Goal: Task Accomplishment & Management: Manage account settings

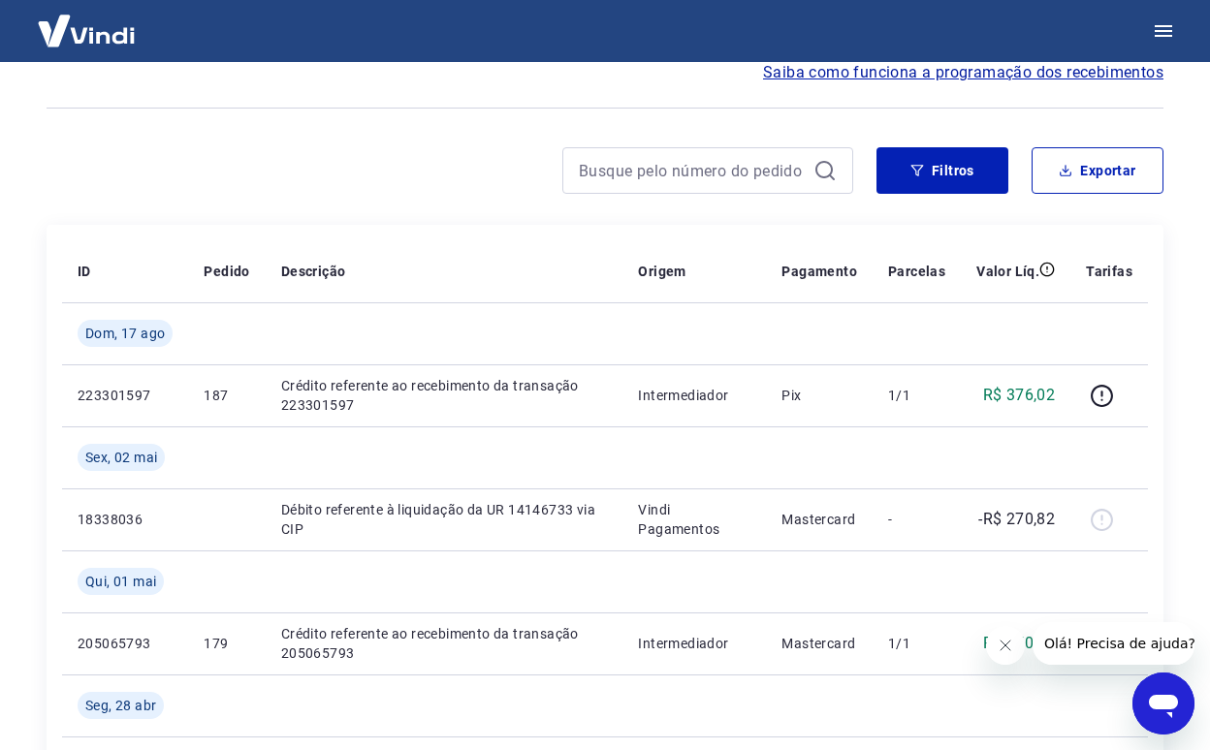
scroll to position [101, 0]
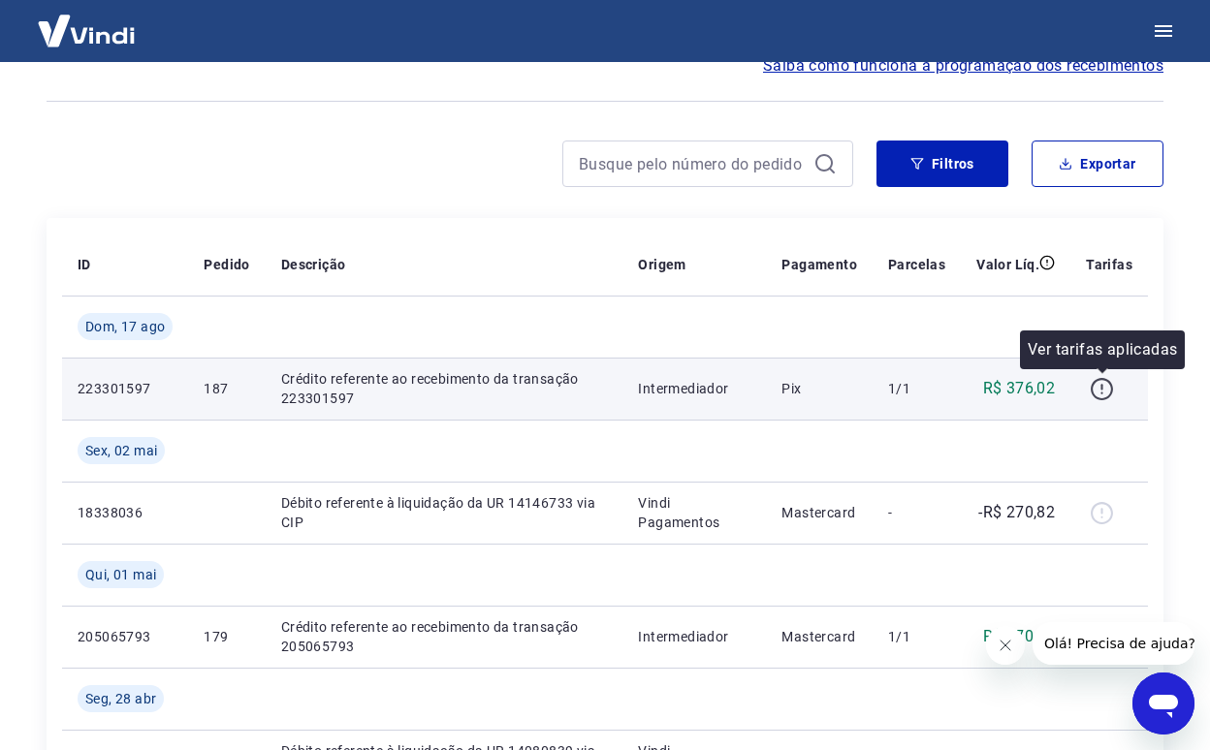
click at [1106, 382] on icon "button" at bounding box center [1101, 389] width 24 height 24
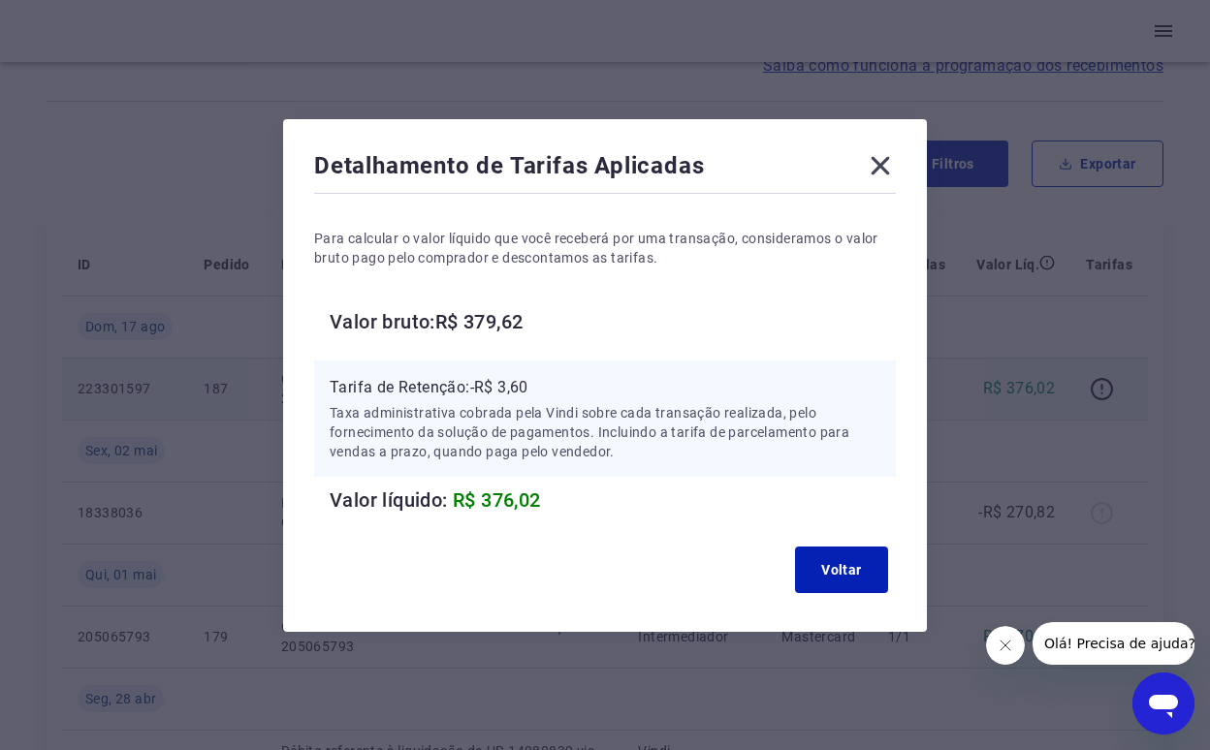
click at [886, 168] on icon at bounding box center [880, 165] width 31 height 31
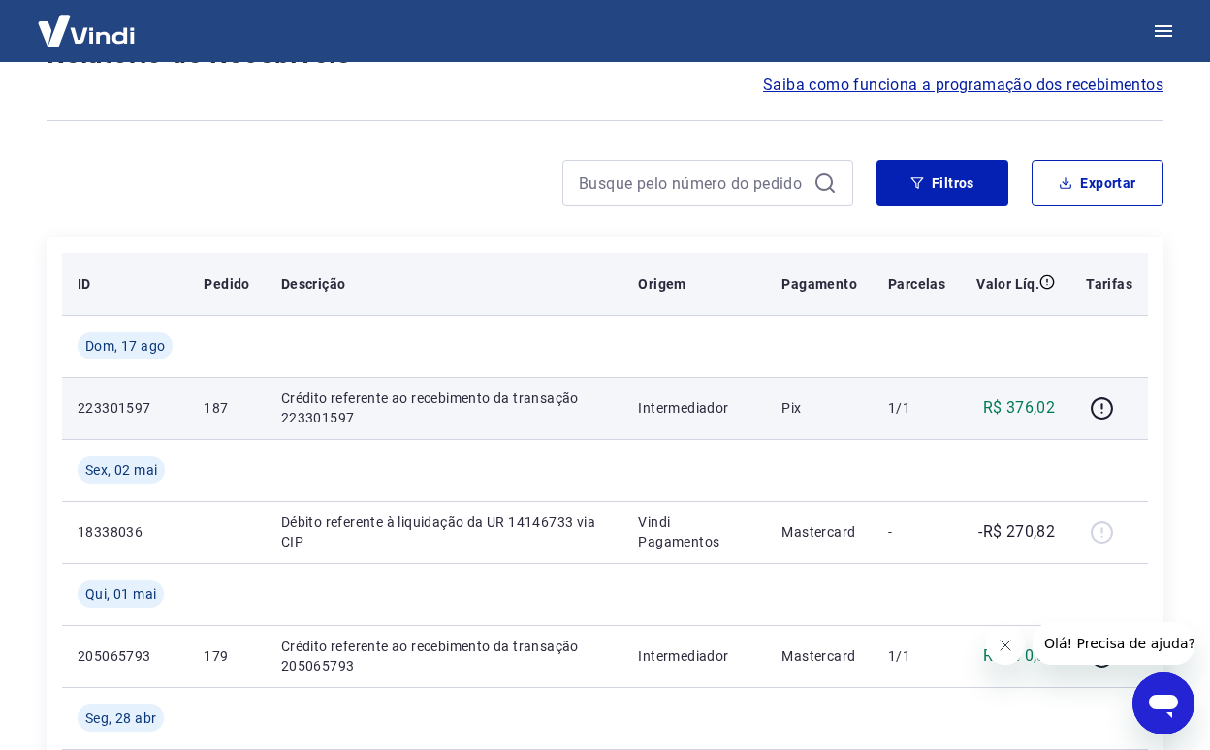
scroll to position [0, 0]
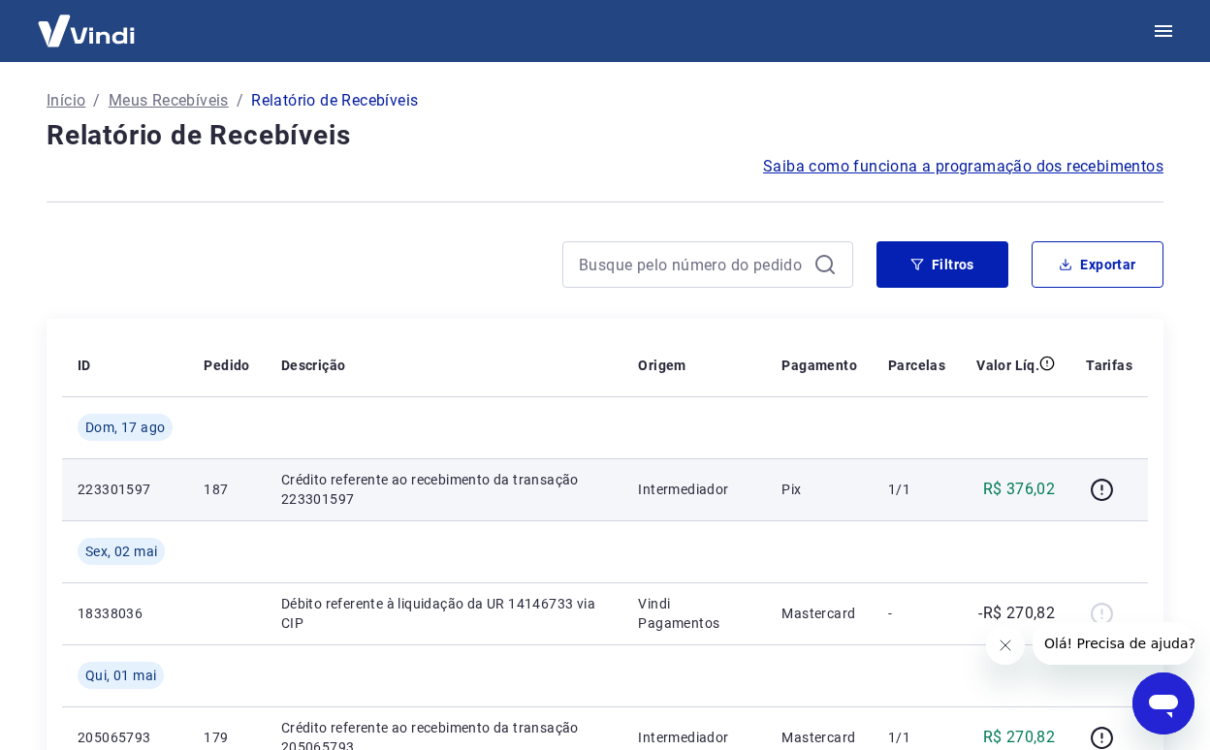
click at [81, 90] on p "Início" at bounding box center [66, 100] width 39 height 23
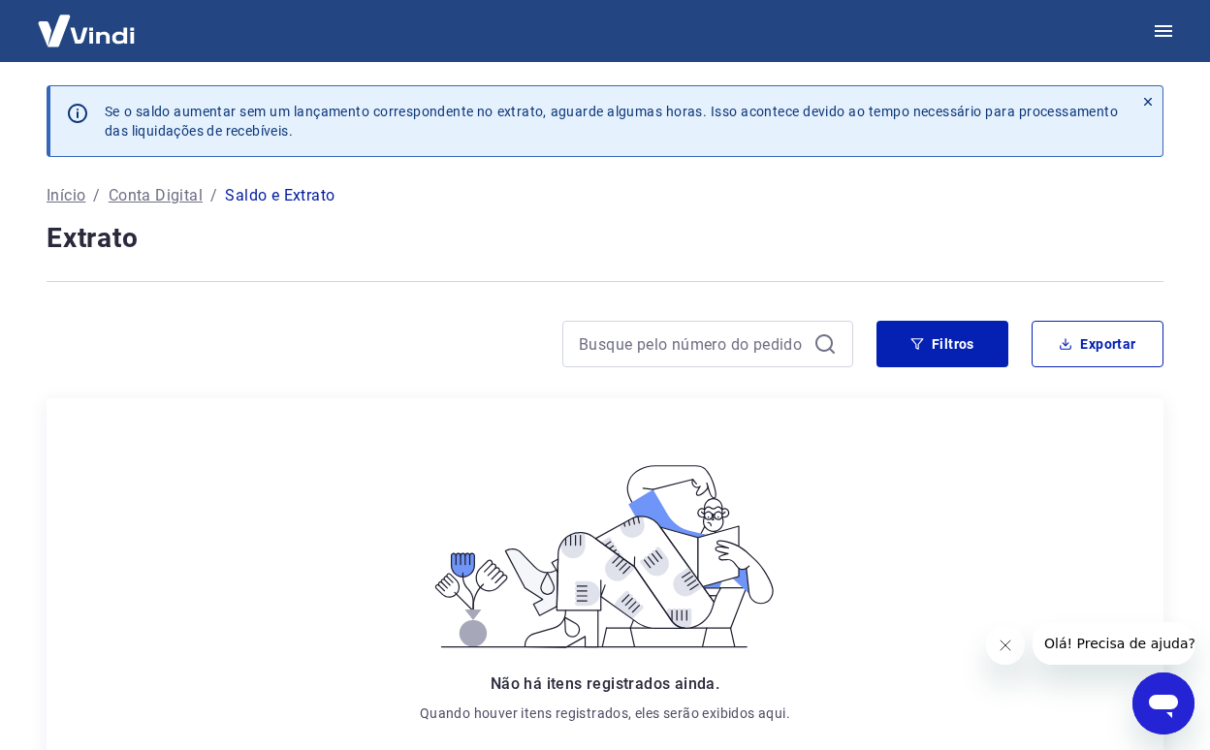
click at [1148, 101] on icon at bounding box center [1148, 102] width 8 height 8
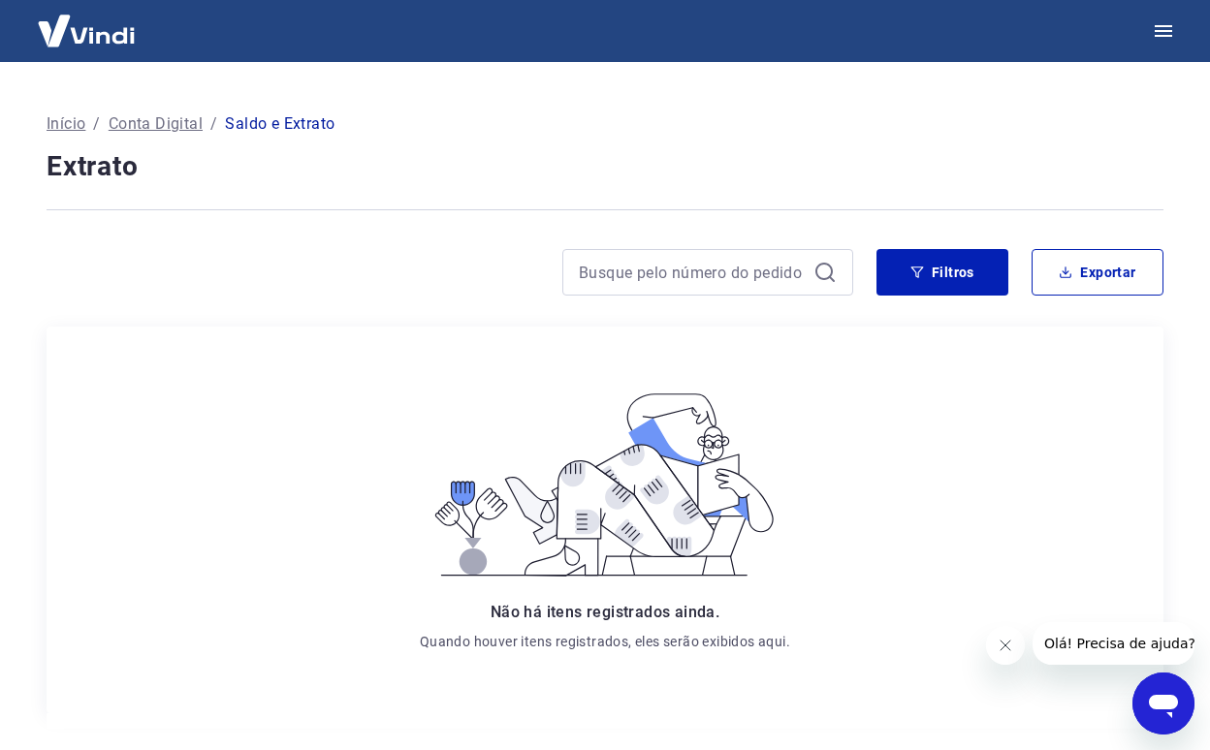
click at [166, 120] on p "Conta Digital" at bounding box center [156, 123] width 94 height 23
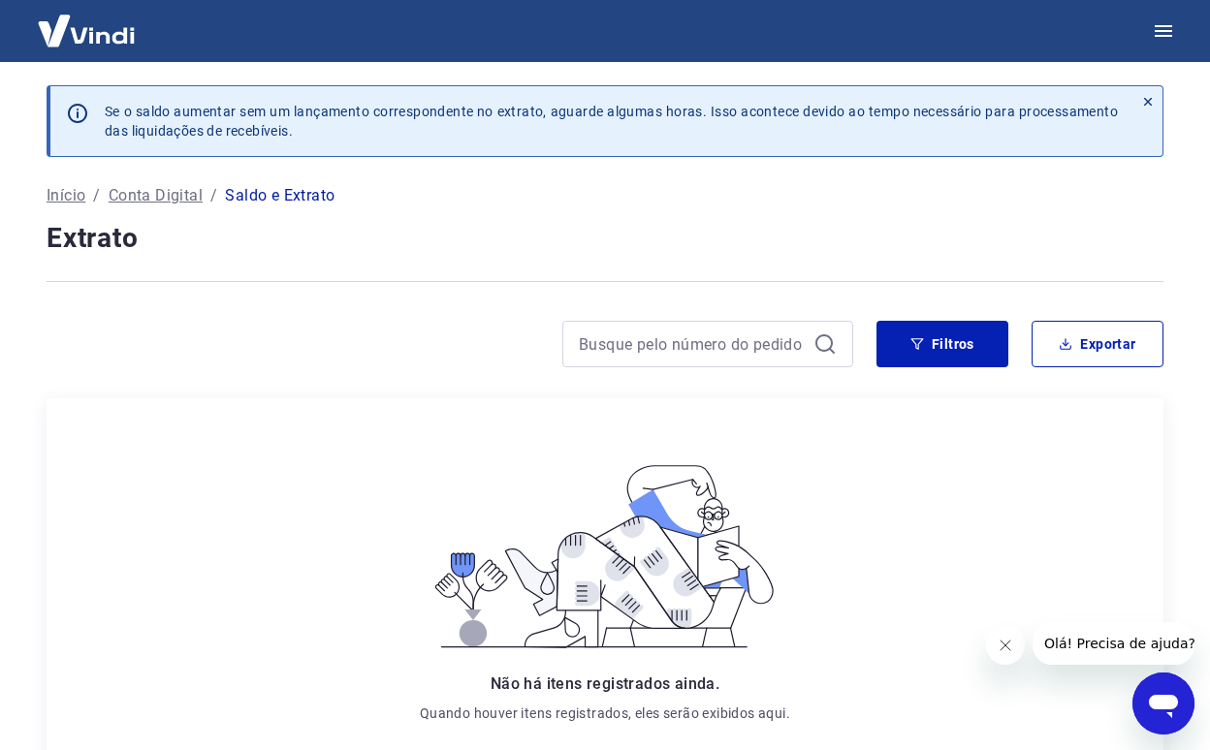
click at [57, 189] on p "Início" at bounding box center [66, 195] width 39 height 23
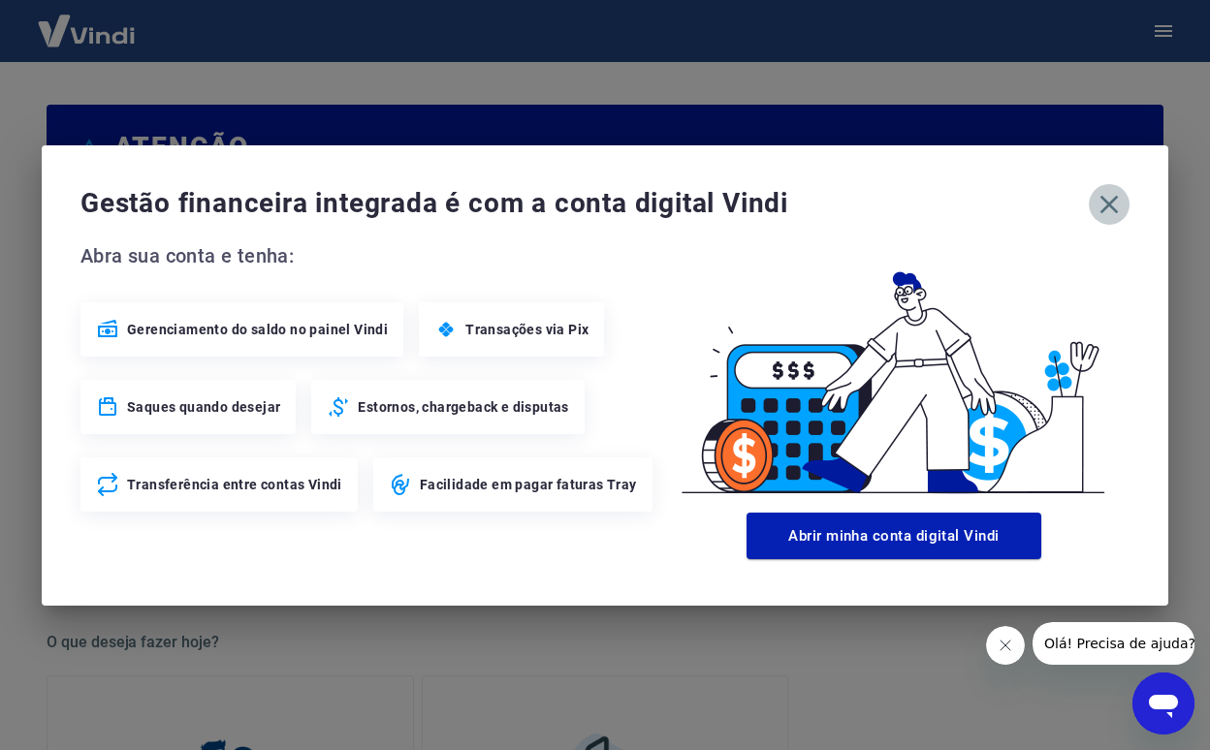
click at [1107, 210] on icon "button" at bounding box center [1108, 204] width 31 height 31
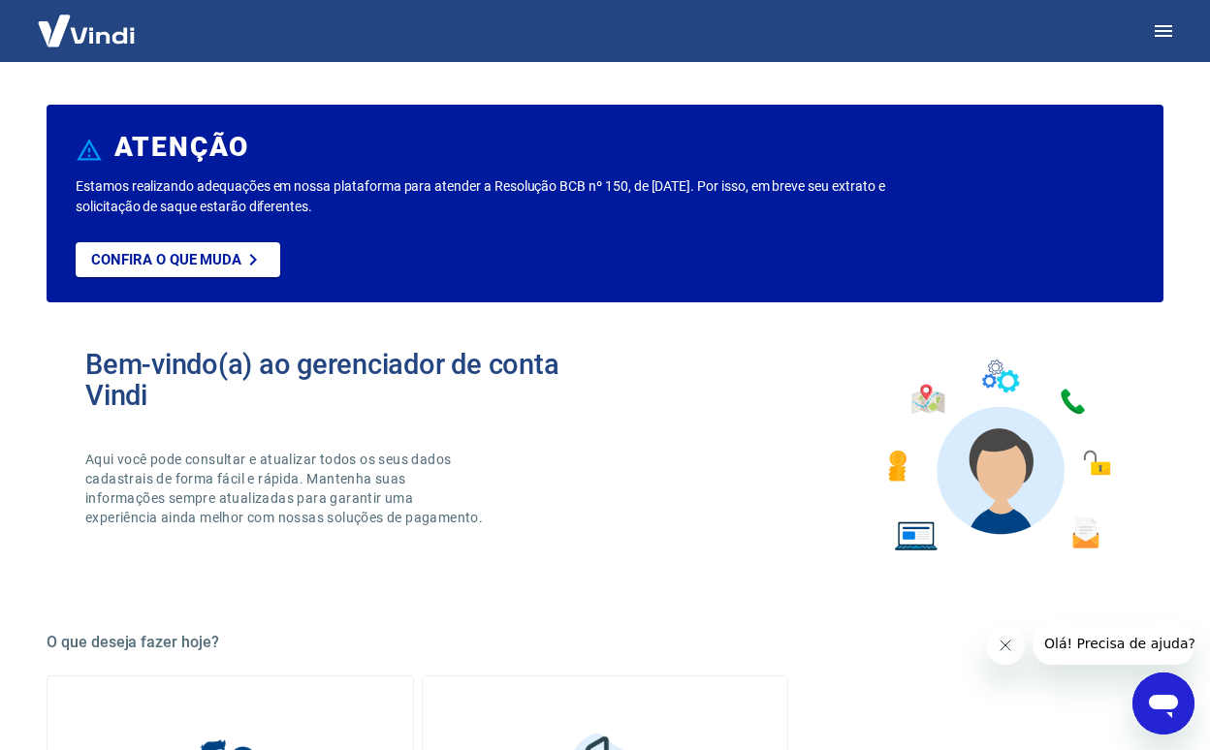
click at [94, 37] on img at bounding box center [86, 30] width 126 height 59
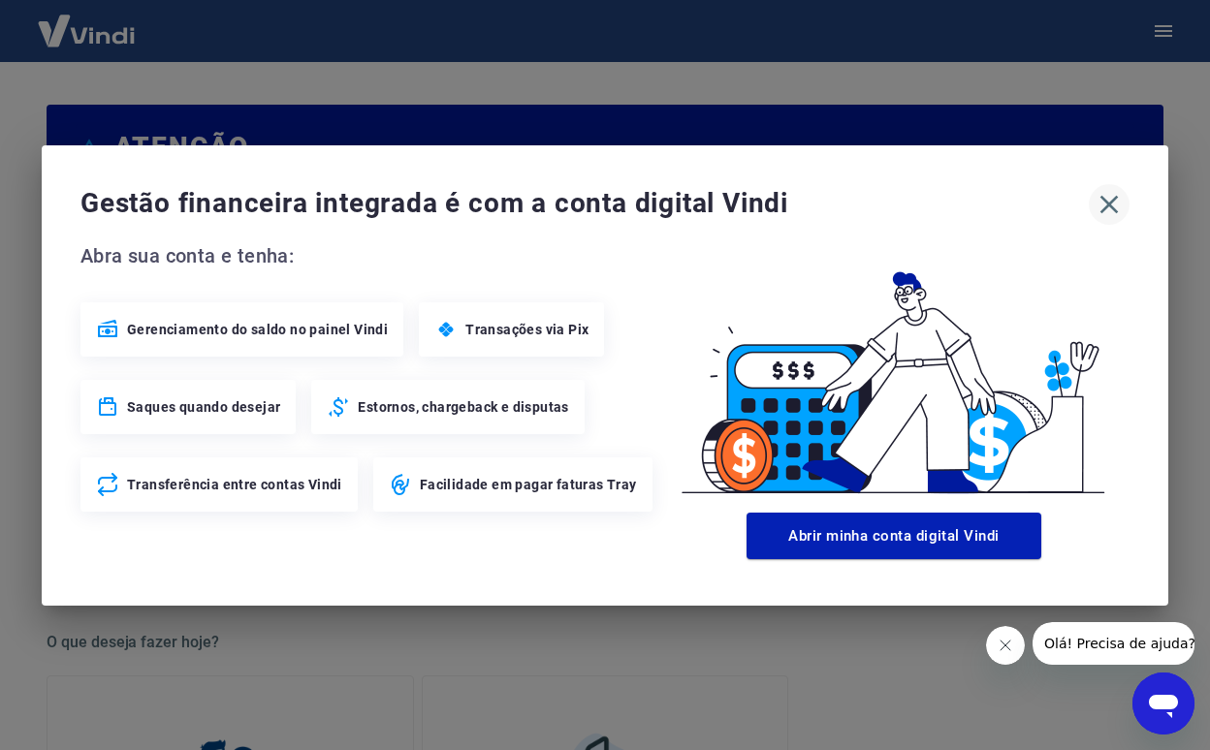
click at [1123, 192] on icon "button" at bounding box center [1108, 204] width 31 height 31
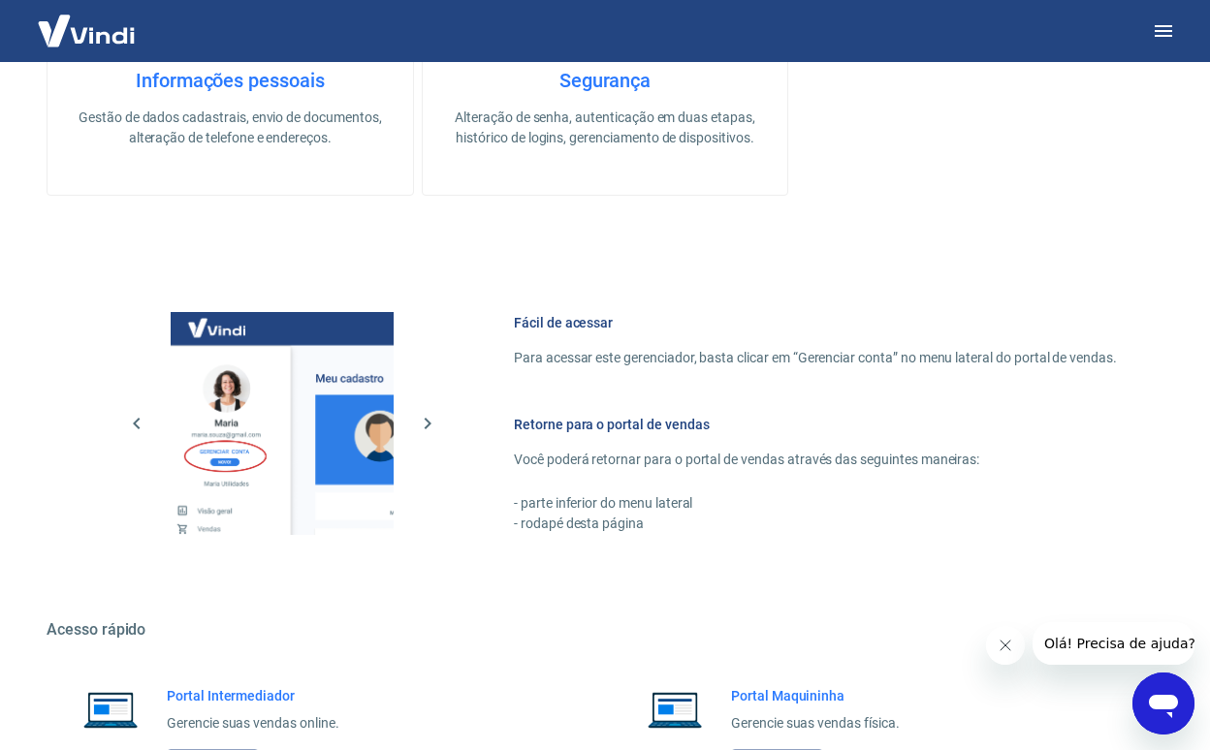
scroll to position [961, 0]
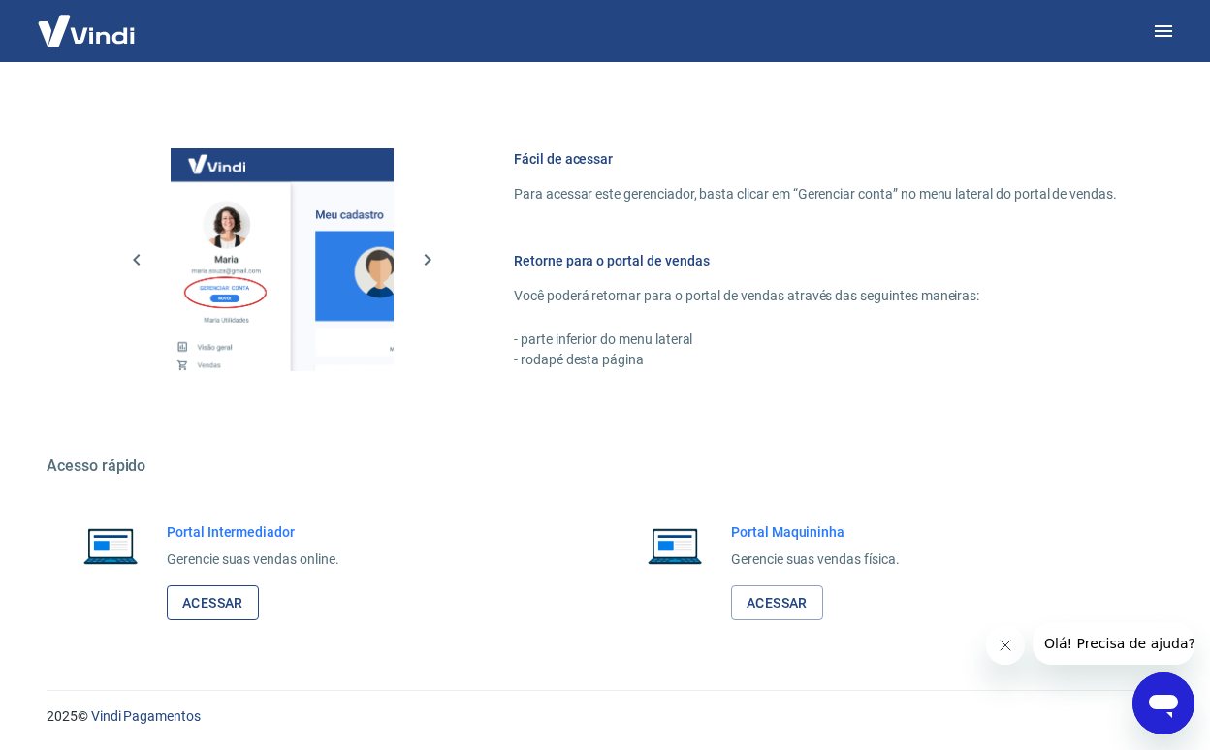
click at [239, 596] on link "Acessar" at bounding box center [213, 603] width 92 height 36
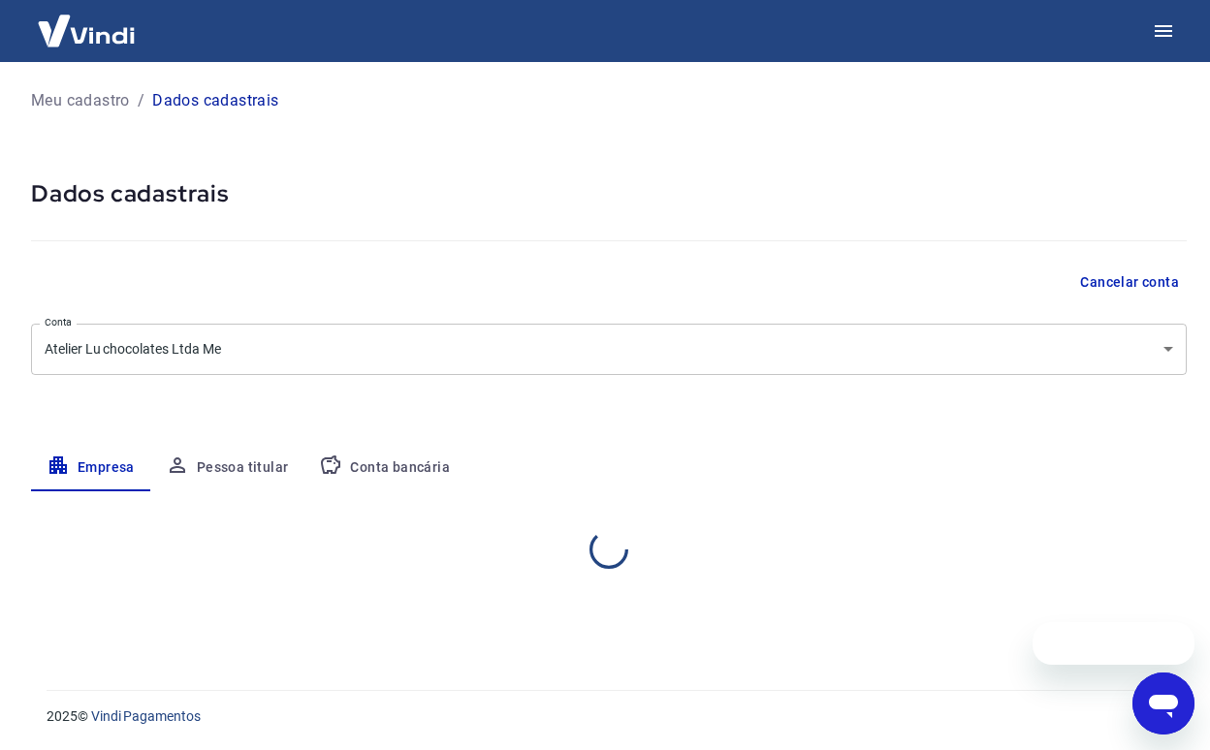
select select "SP"
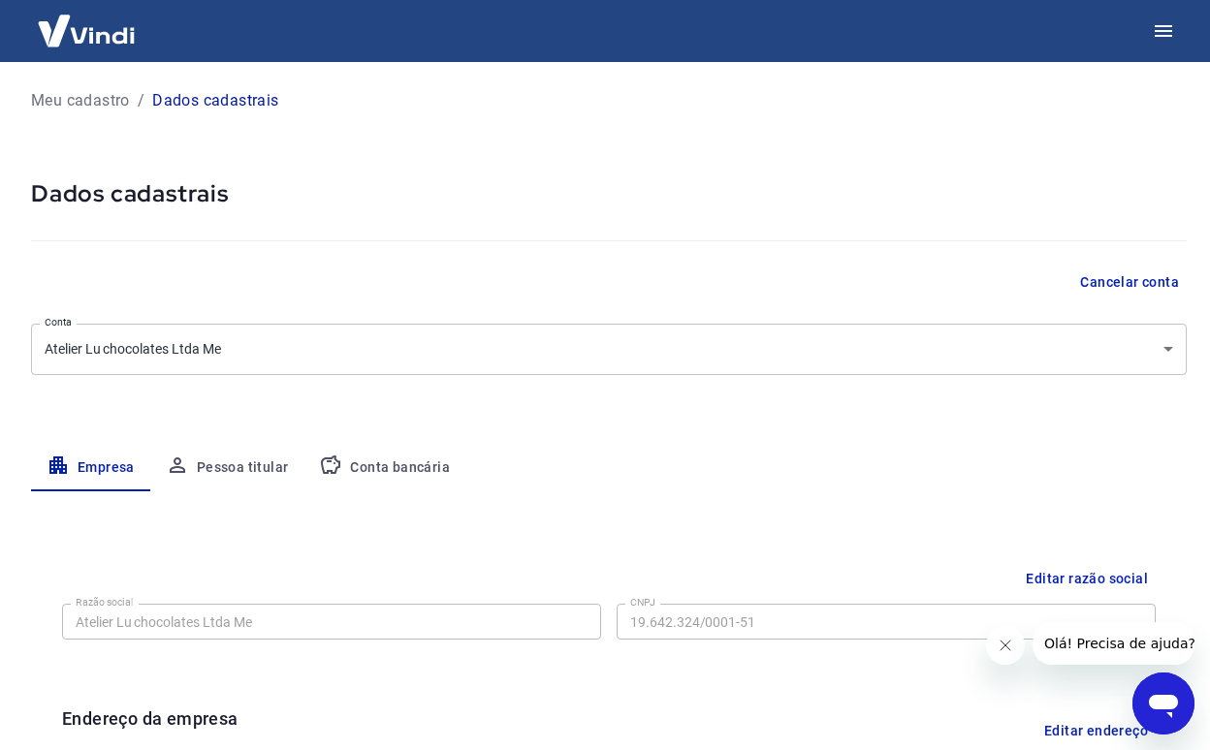
click at [397, 456] on button "Conta bancária" at bounding box center [384, 468] width 162 height 47
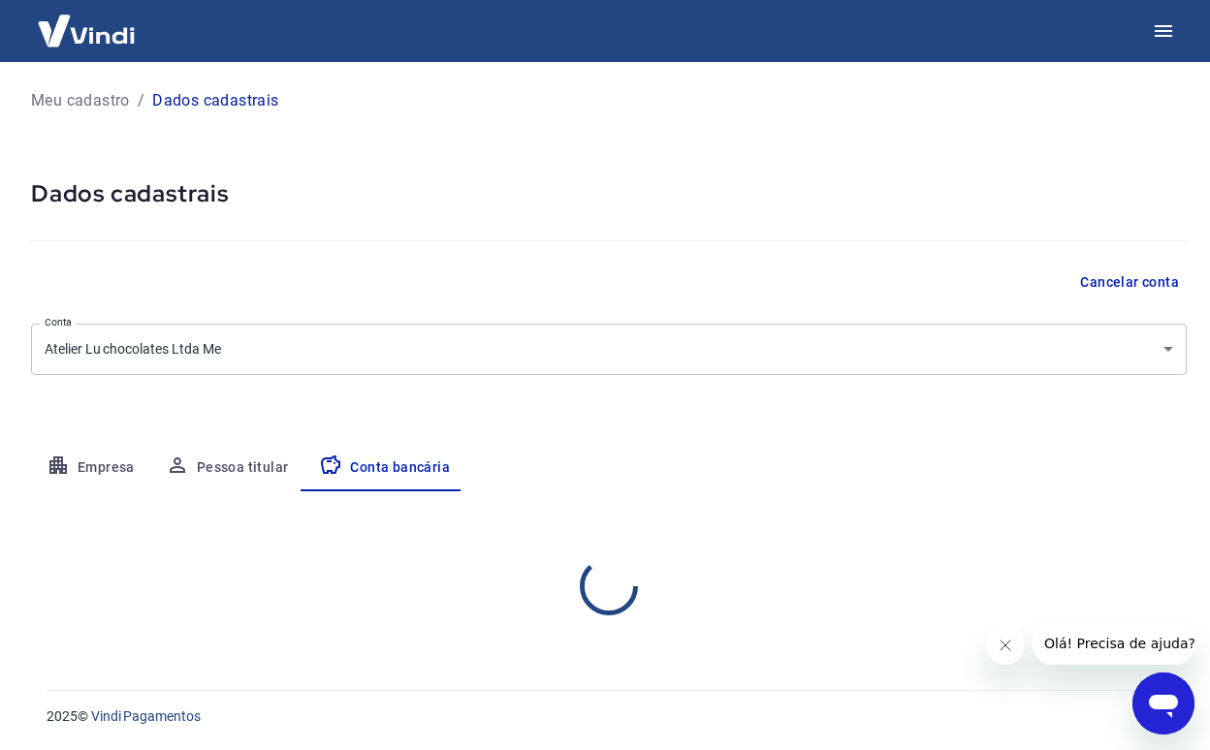
select select "1"
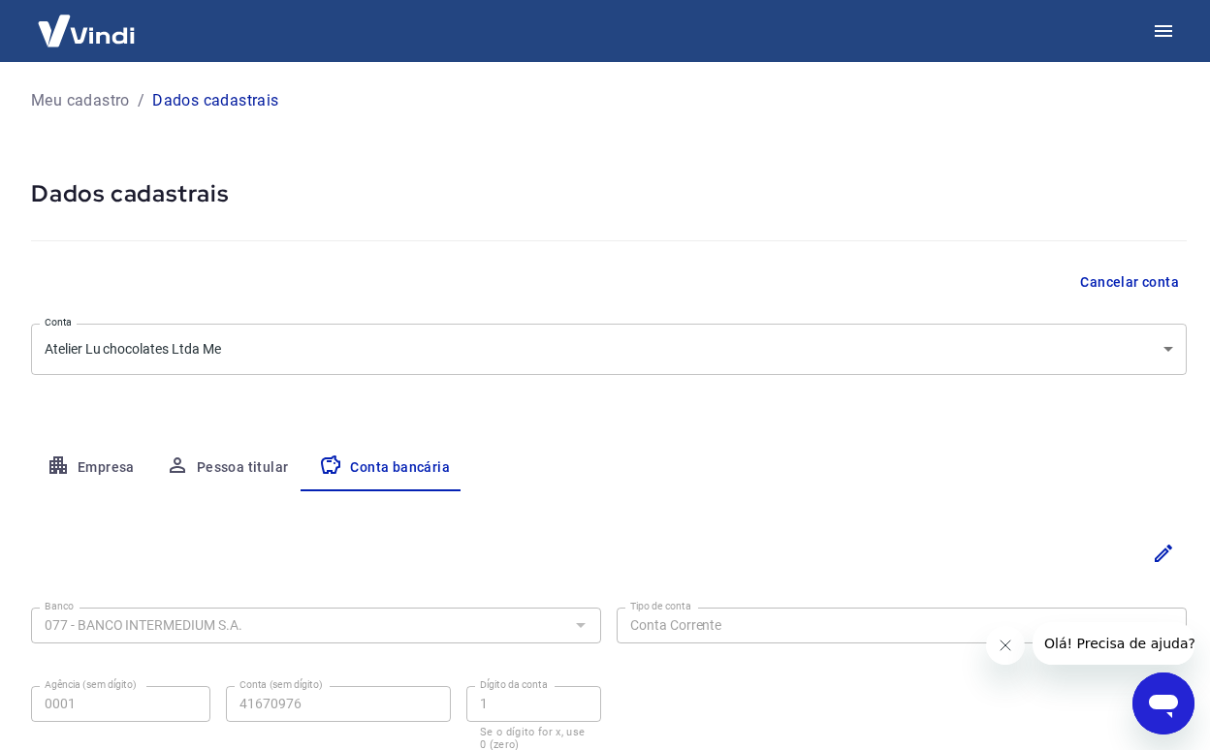
scroll to position [142, 0]
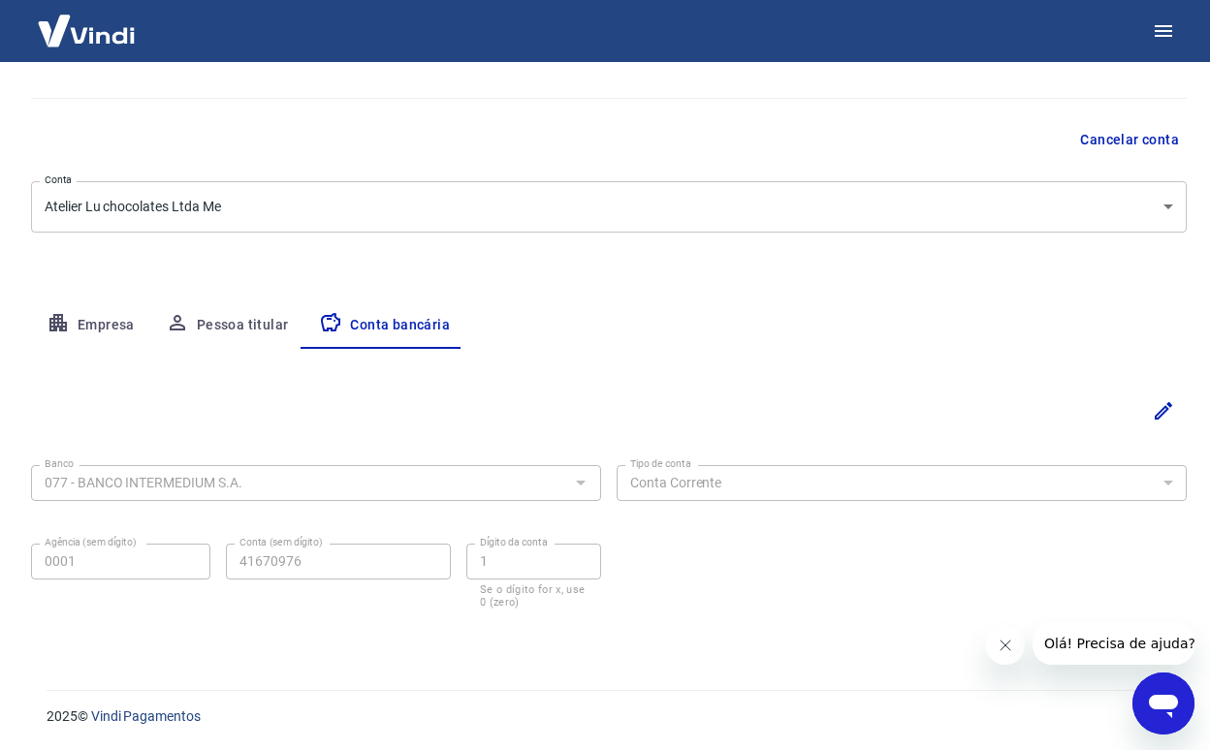
click at [614, 470] on div "Banco 077 - BANCO INTERMEDIUM S.A. Banco Tipo de conta Conta Corrente Conta Pou…" at bounding box center [608, 534] width 1155 height 155
click at [570, 471] on div at bounding box center [579, 482] width 25 height 27
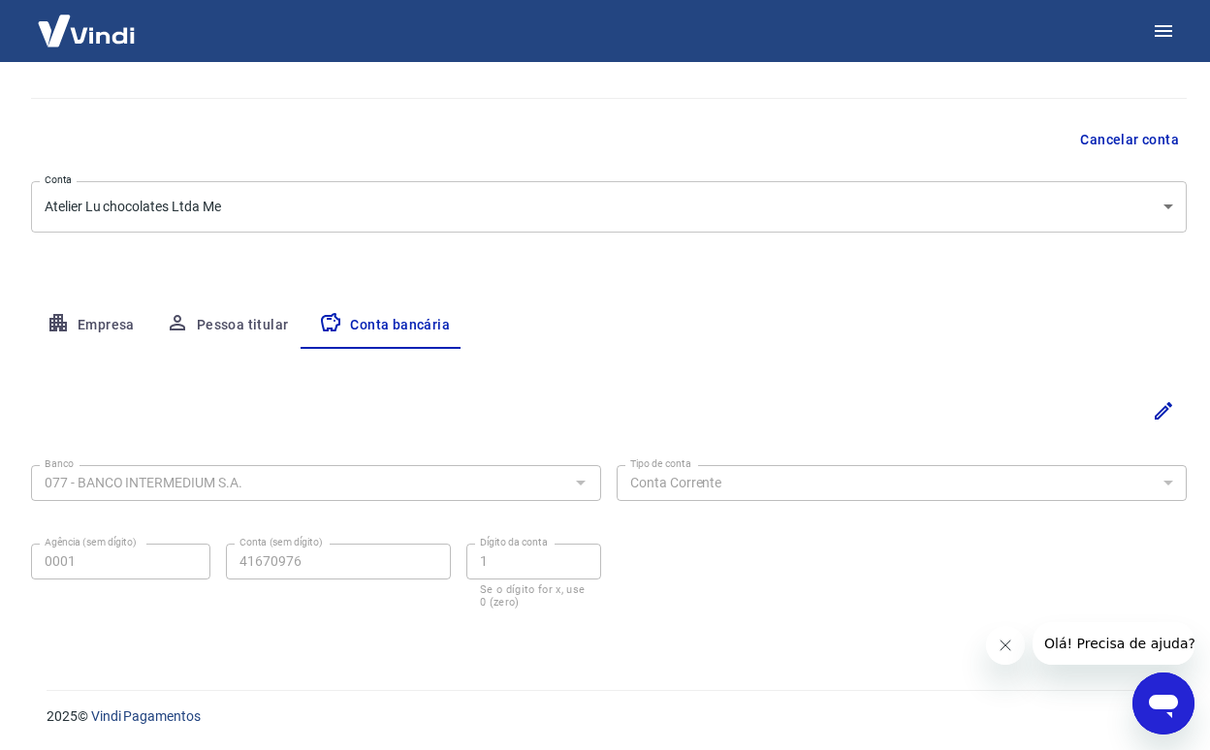
click at [597, 368] on div "Banco 077 - BANCO INTERMEDIUM S.A. Banco Tipo de conta Conta Corrente Conta Pou…" at bounding box center [608, 496] width 1155 height 295
click at [264, 336] on button "Pessoa titular" at bounding box center [227, 325] width 154 height 47
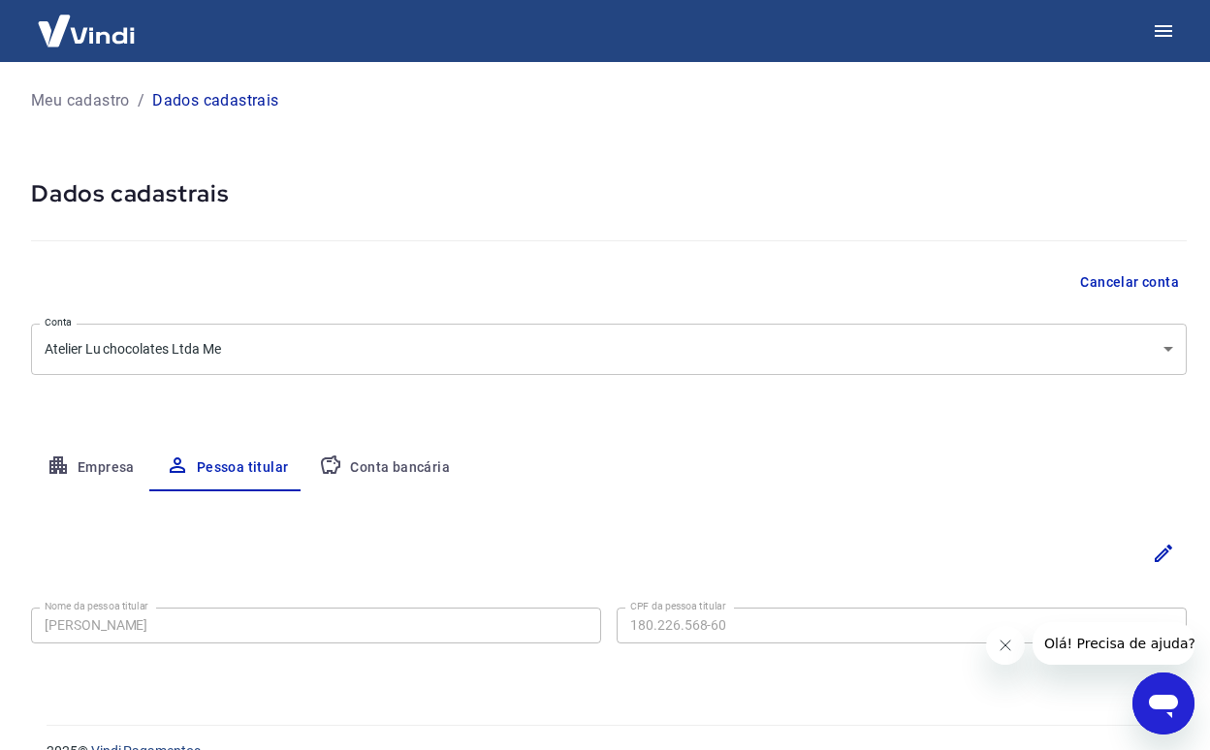
scroll to position [35, 0]
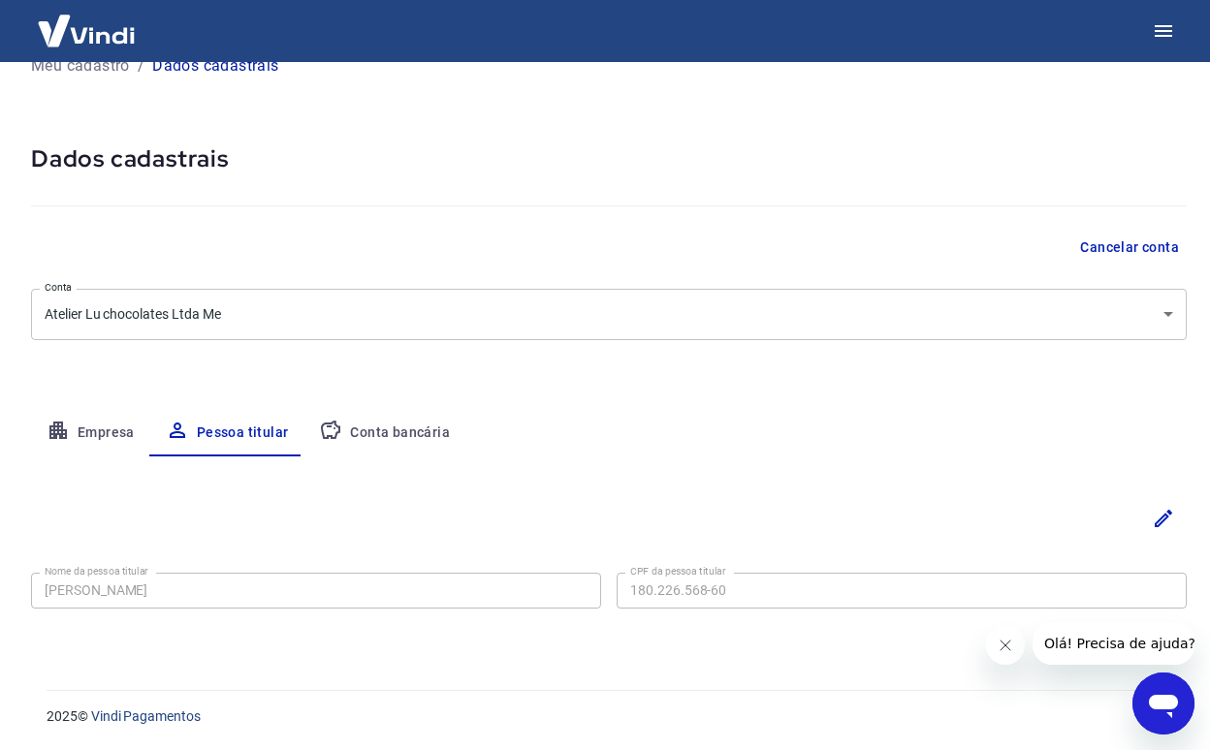
click at [88, 422] on button "Empresa" at bounding box center [90, 433] width 119 height 47
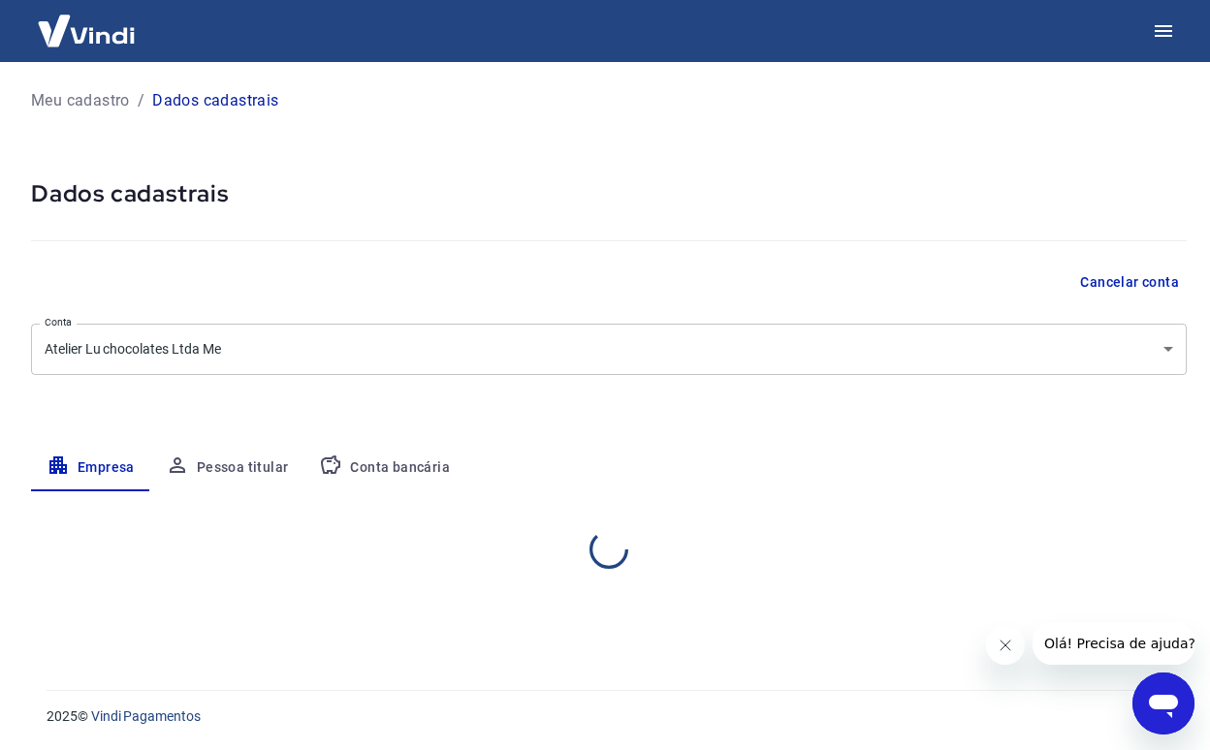
scroll to position [0, 0]
select select "SP"
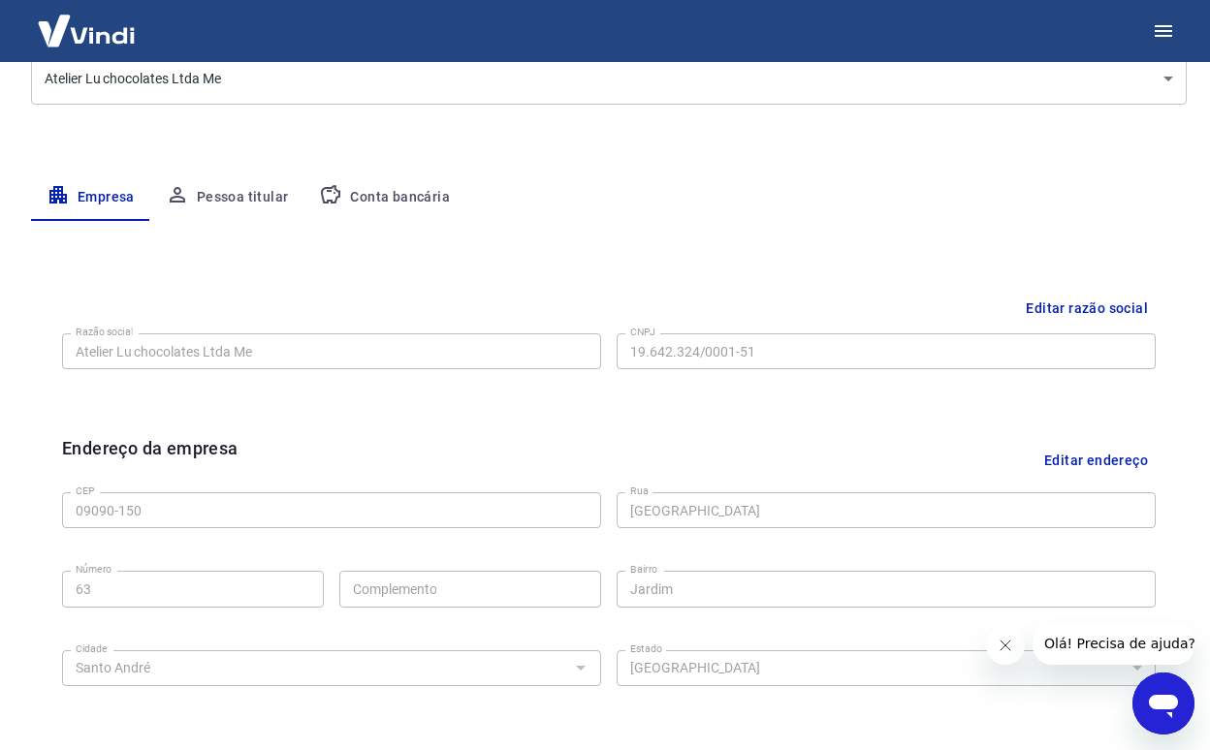
scroll to position [269, 0]
click at [416, 205] on button "Conta bancária" at bounding box center [384, 198] width 162 height 47
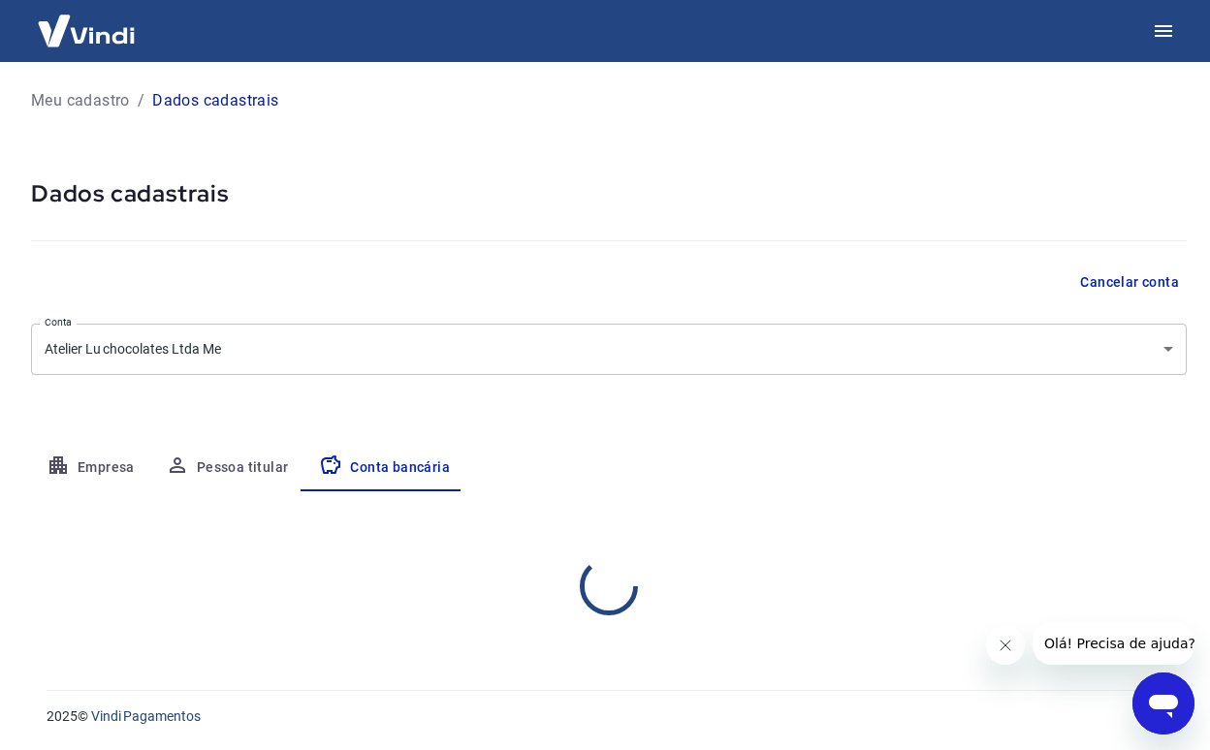
scroll to position [0, 0]
select select "1"
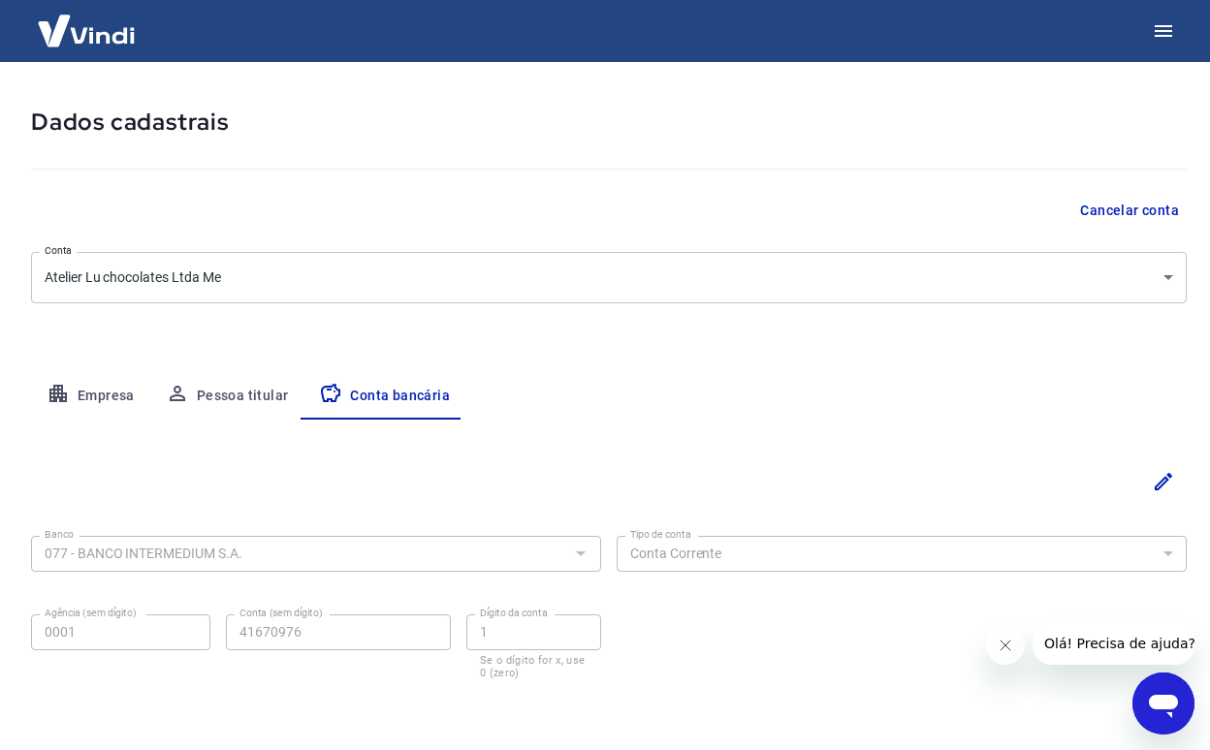
scroll to position [142, 0]
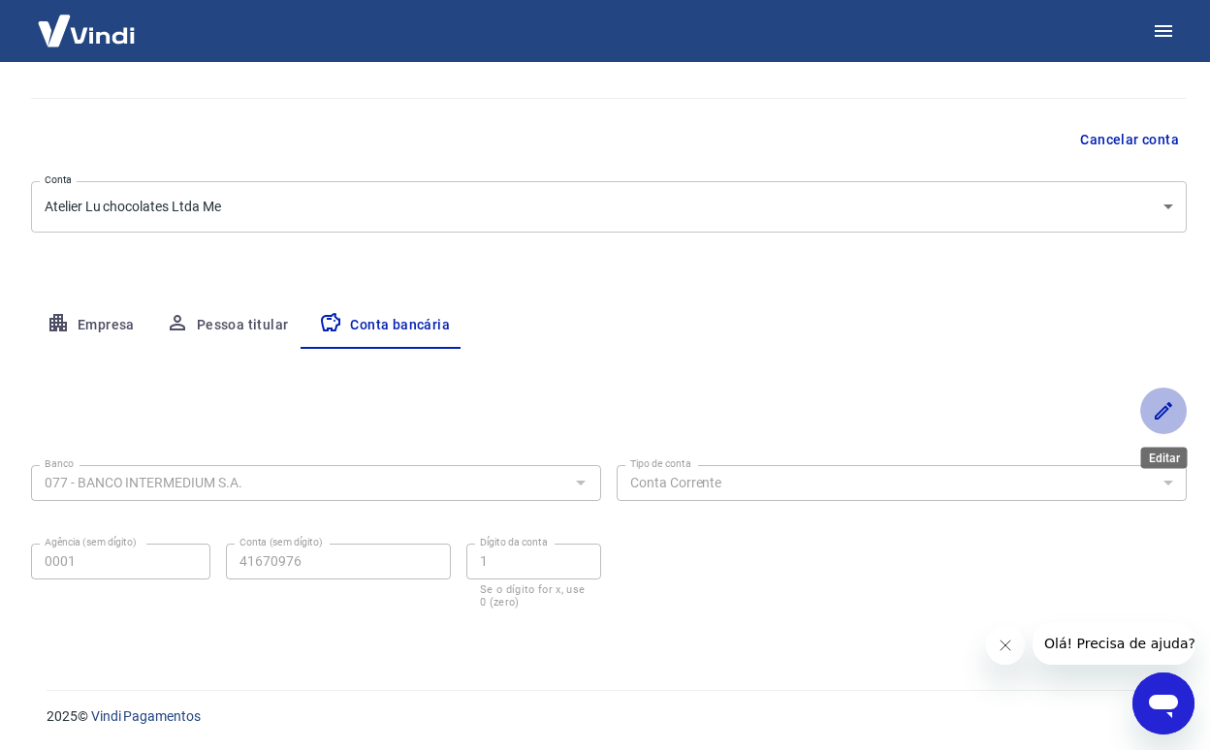
click at [1155, 422] on icon "Editar" at bounding box center [1162, 410] width 23 height 23
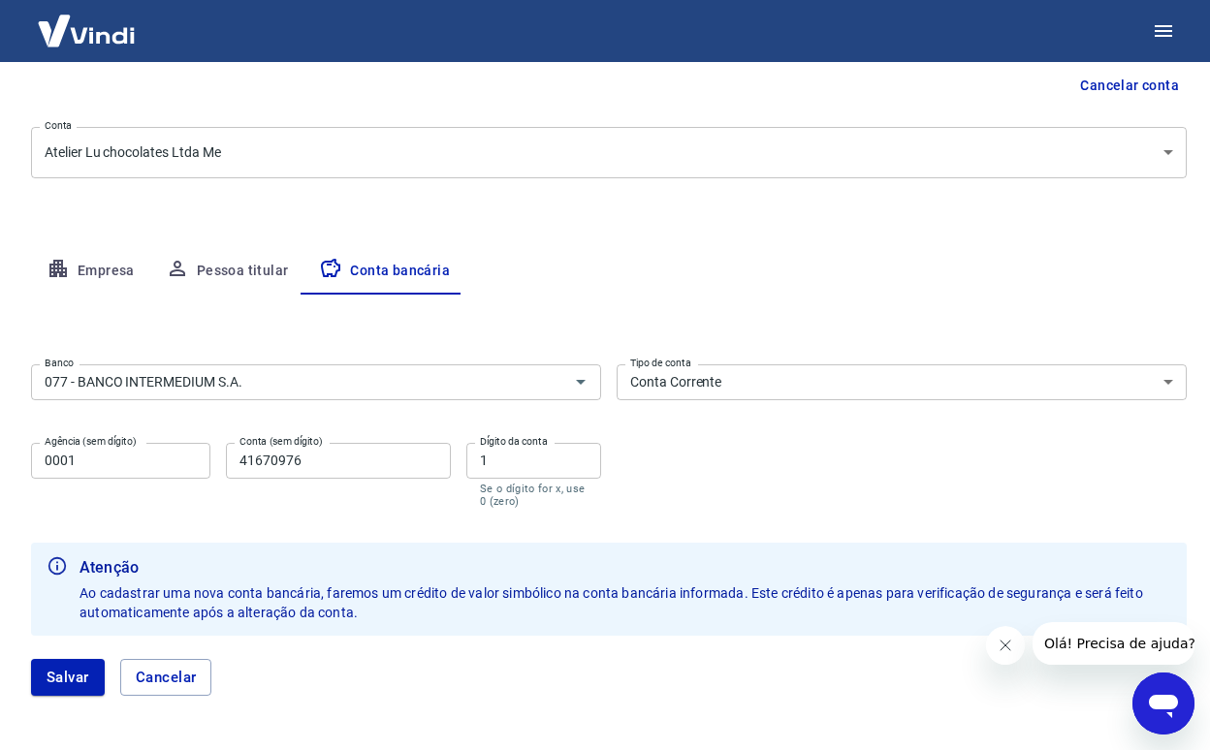
scroll to position [198, 0]
click at [753, 485] on div "Banco 077 - BANCO INTERMEDIUM S.A. Banco Tipo de conta Conta Corrente Conta Pou…" at bounding box center [608, 433] width 1155 height 155
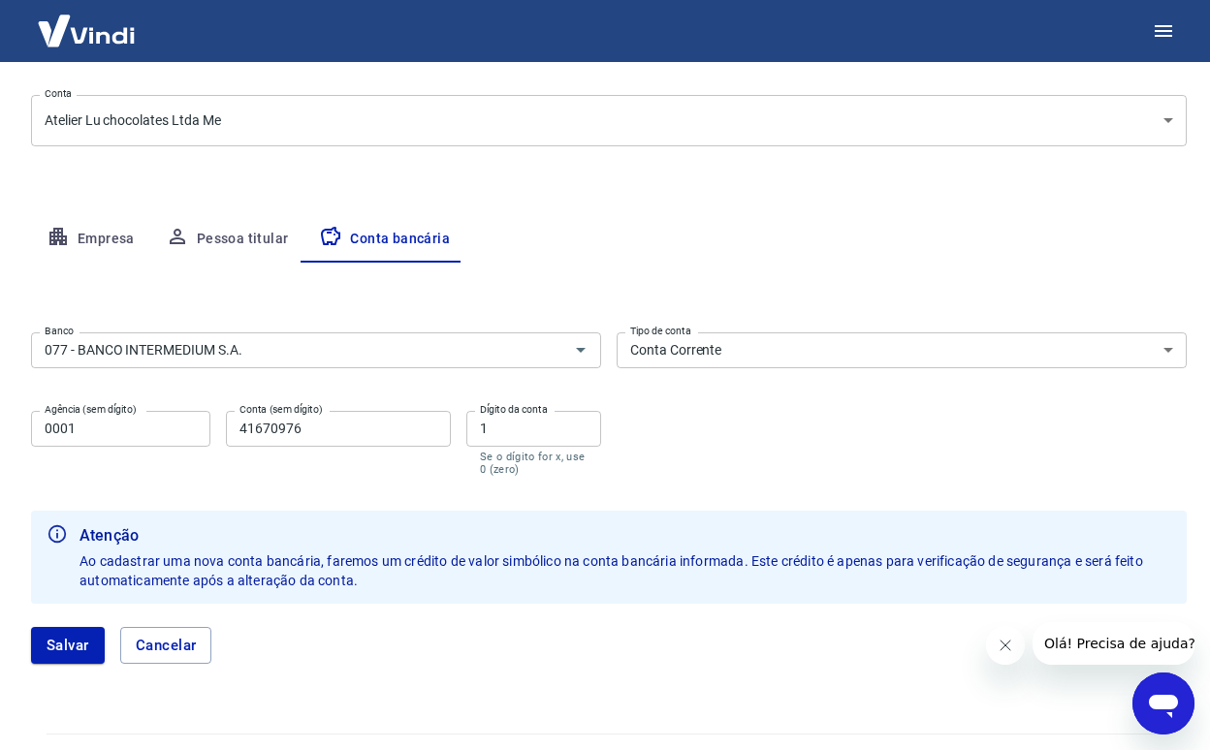
scroll to position [192, 0]
